Goal: Information Seeking & Learning: Learn about a topic

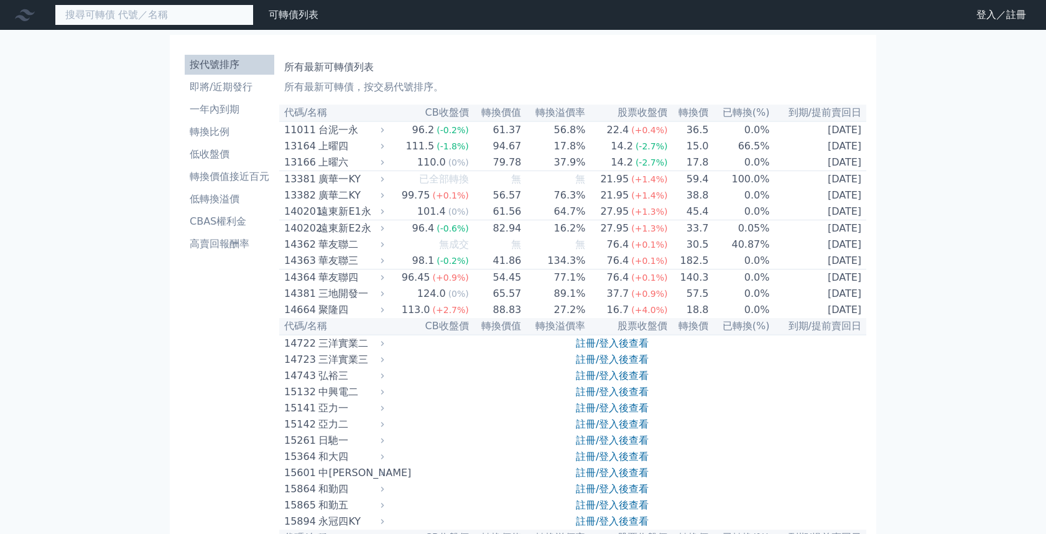
click at [119, 17] on input at bounding box center [154, 14] width 199 height 21
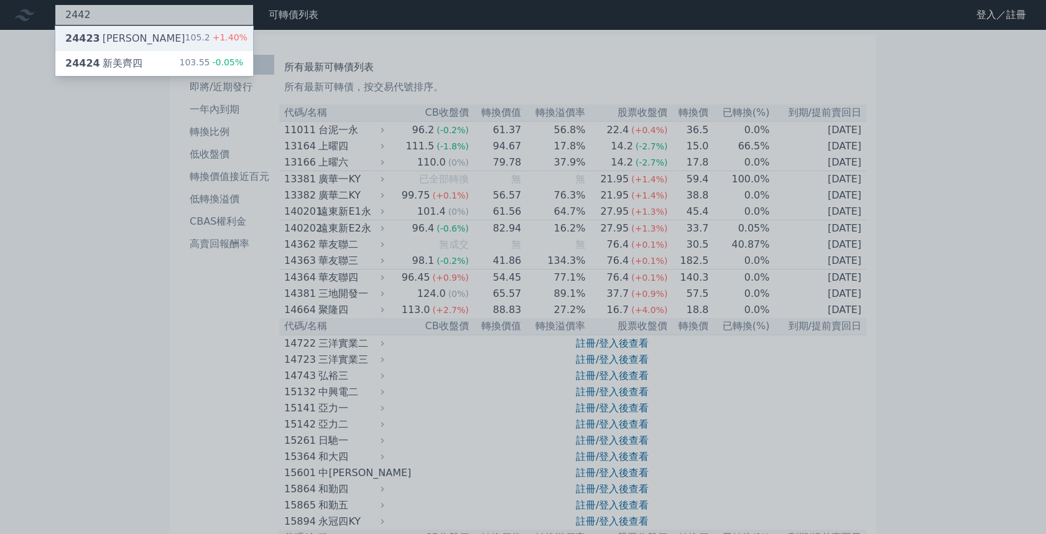
type input "2442"
click at [105, 36] on div "24423 新美齊三 105.2 +1.40%" at bounding box center [154, 38] width 198 height 25
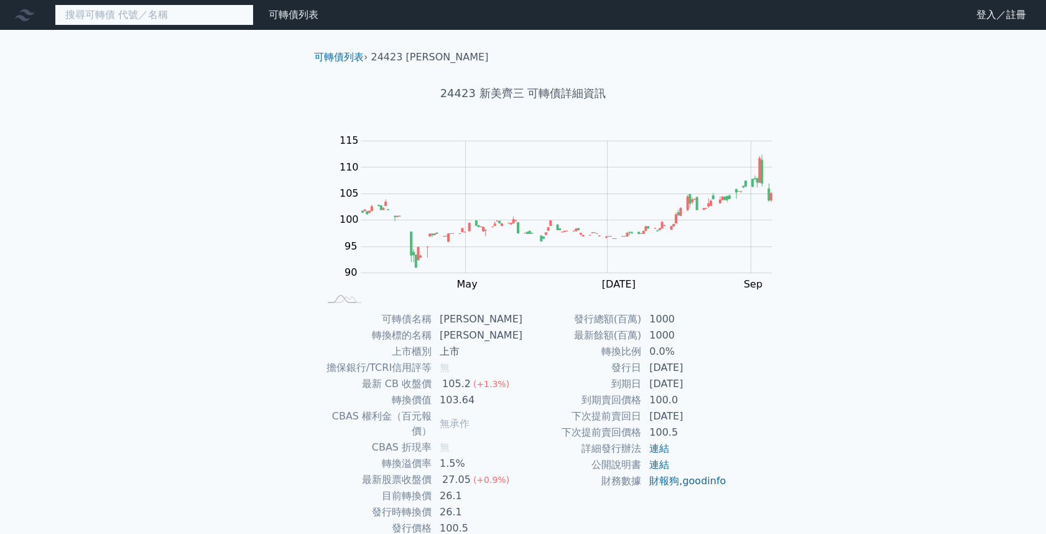
click at [77, 8] on input at bounding box center [154, 14] width 199 height 21
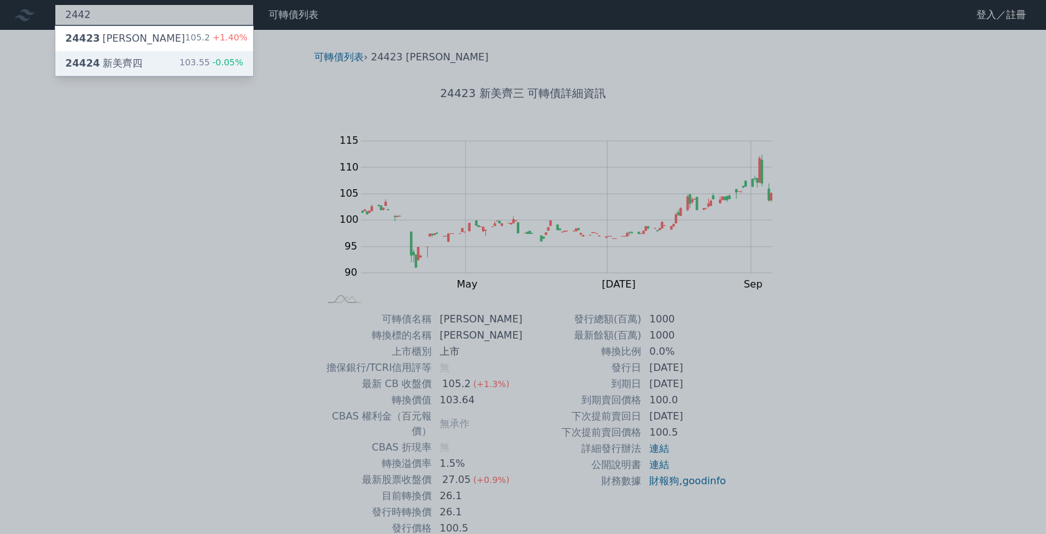
type input "2442"
click at [112, 62] on div "24424 新美齊四 103.55 -0.05%" at bounding box center [154, 63] width 198 height 25
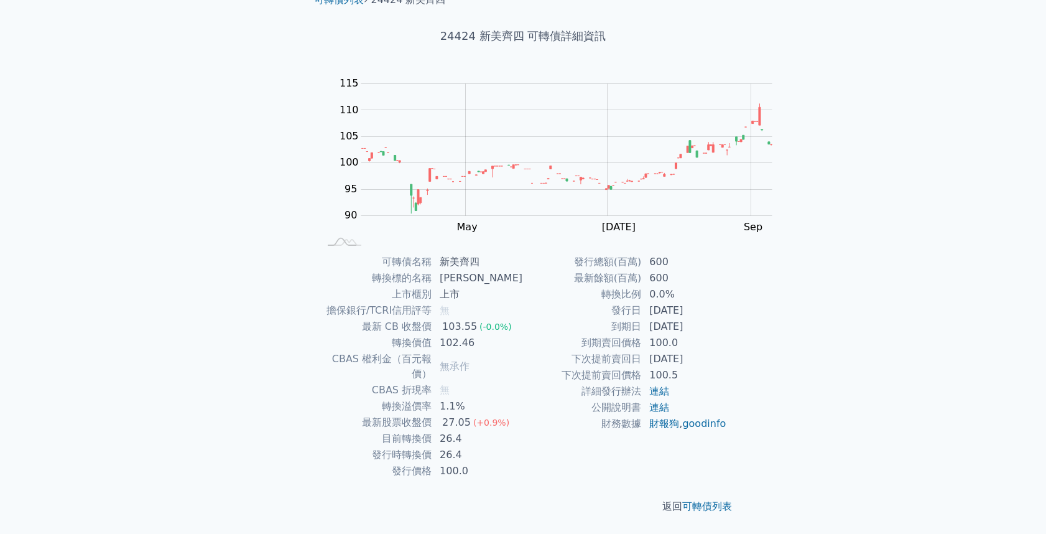
scroll to position [167, 0]
drag, startPoint x: 541, startPoint y: 345, endPoint x: 496, endPoint y: 328, distance: 47.5
click at [523, 328] on tbody "發行總額(百萬) 600 最新餘額(百萬) 600 轉換比例 0.0% 發行日 [DATE] 到期日 [DATE] 到期賣回價格 100.0 下次提前賣回日 …" at bounding box center [625, 343] width 204 height 178
